Goal: Task Accomplishment & Management: Manage account settings

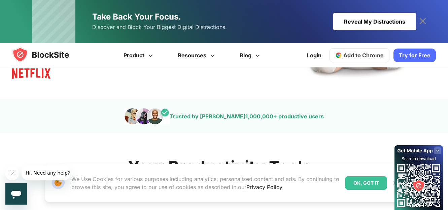
scroll to position [189, 0]
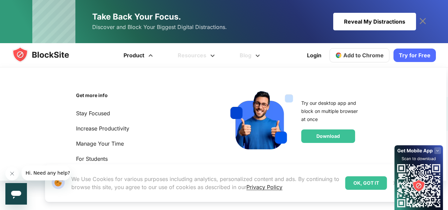
click at [154, 55] on span at bounding box center [150, 53] width 8 height 8
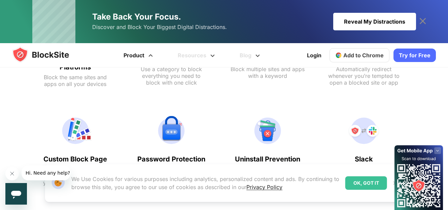
scroll to position [498, 0]
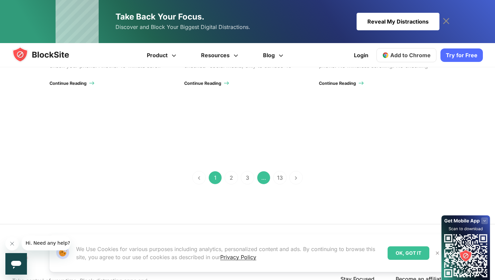
scroll to position [754, 0]
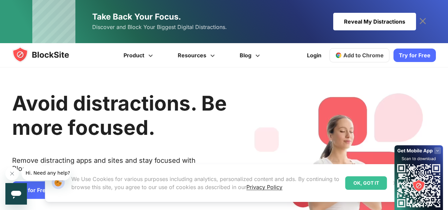
click at [364, 184] on div "OK, GOT IT" at bounding box center [366, 182] width 42 height 13
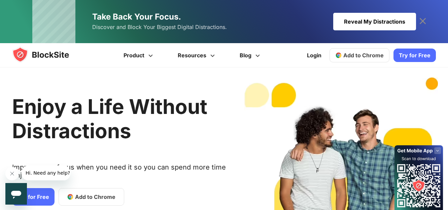
click at [375, 24] on div "Reveal My Distractions" at bounding box center [374, 22] width 83 height 18
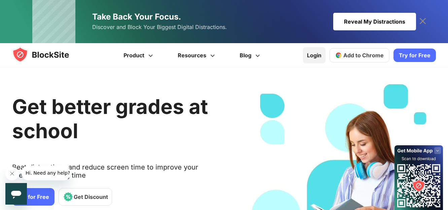
click at [320, 55] on link "Login" at bounding box center [314, 55] width 23 height 16
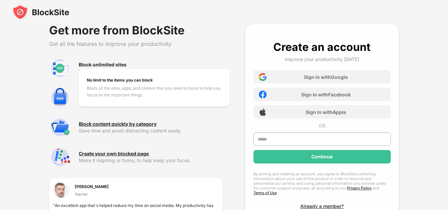
click at [114, 64] on div "Block unlimited sites" at bounding box center [103, 64] width 48 height 5
click at [115, 63] on div "Block unlimited sites" at bounding box center [103, 64] width 48 height 5
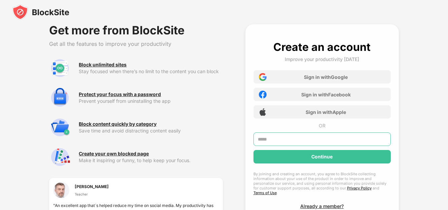
click at [271, 140] on input "text" at bounding box center [322, 138] width 137 height 13
type input "**********"
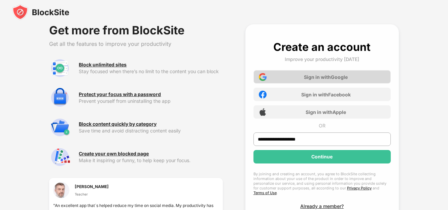
click at [322, 80] on div "Sign in with Google" at bounding box center [322, 76] width 137 height 13
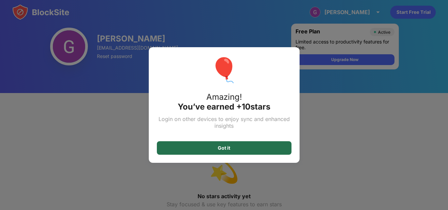
click at [184, 153] on div "Got it" at bounding box center [224, 147] width 135 height 13
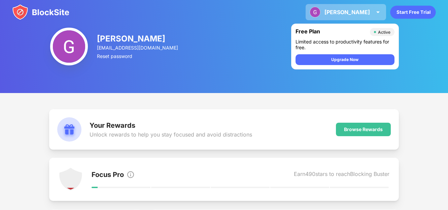
click at [377, 11] on img at bounding box center [378, 12] width 8 height 8
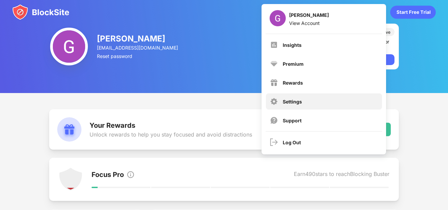
click at [298, 97] on div "Settings" at bounding box center [324, 101] width 116 height 16
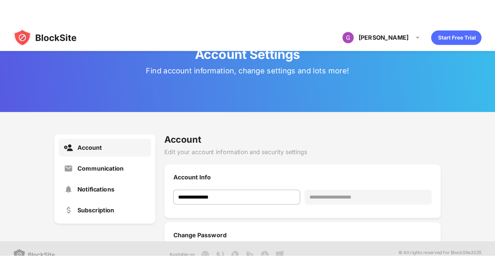
scroll to position [25, 0]
